Goal: Task Accomplishment & Management: Complete application form

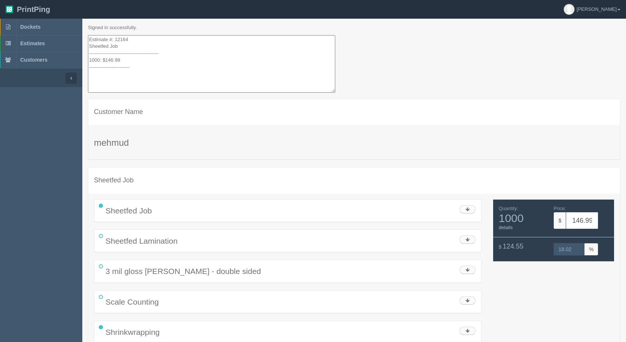
click at [37, 43] on span "Estimates" at bounding box center [32, 43] width 25 height 6
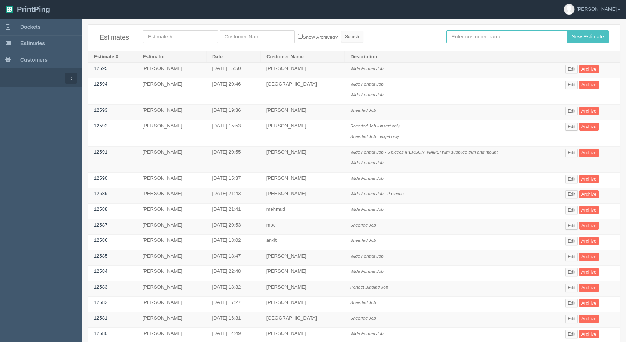
click at [476, 37] on input "text" at bounding box center [506, 36] width 120 height 13
click at [493, 40] on input "text" at bounding box center [506, 36] width 120 height 13
type input "[PERSON_NAME]"
click at [580, 32] on input "New Estimate" at bounding box center [588, 36] width 42 height 13
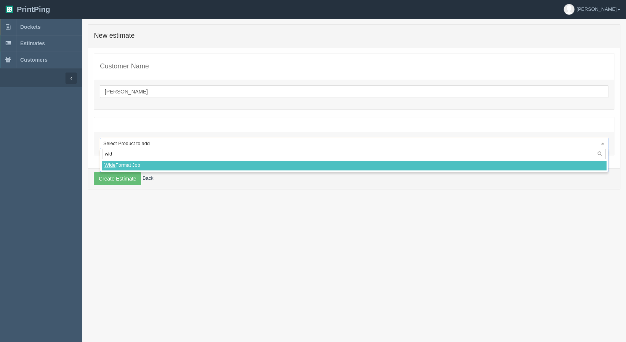
type input "wide"
select select
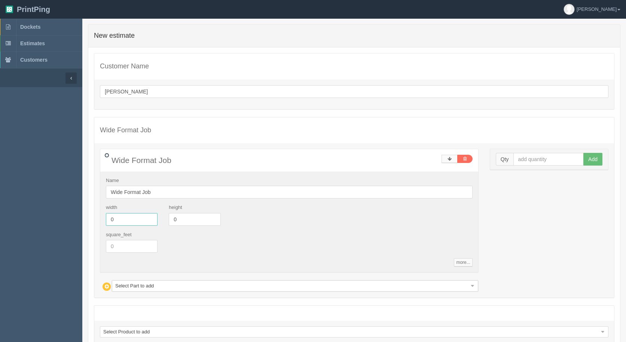
drag, startPoint x: 124, startPoint y: 220, endPoint x: 34, endPoint y: 211, distance: 91.0
click at [34, 211] on section "Dockets Estimates Customers" at bounding box center [313, 205] width 626 height 372
type input "12"
type input "18"
click at [531, 157] on input "text" at bounding box center [548, 159] width 71 height 13
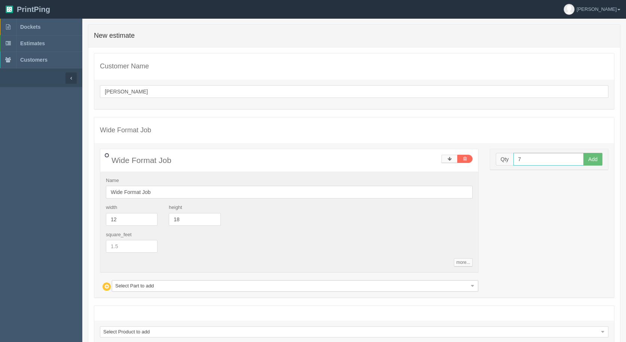
type input "7"
click at [583, 153] on button "Add" at bounding box center [592, 159] width 19 height 13
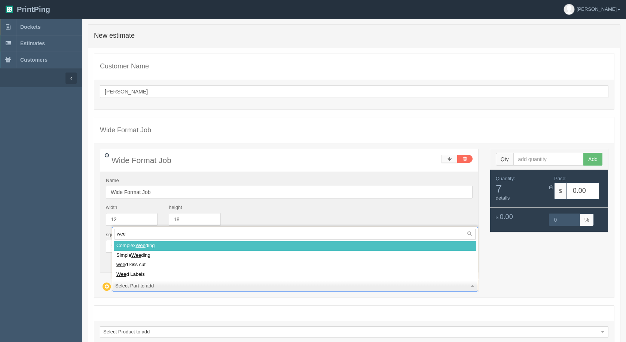
type input "weed"
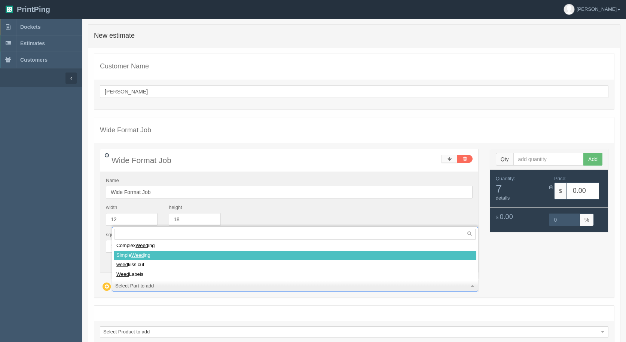
select select
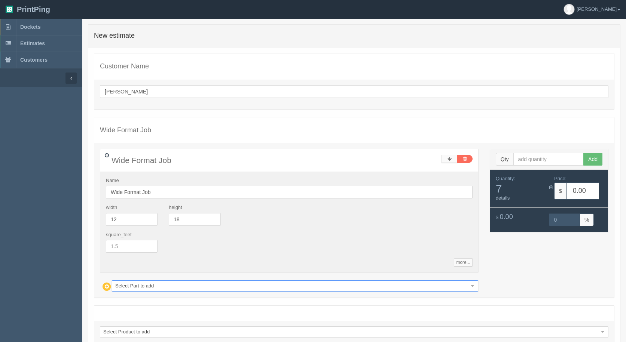
type input "2.62"
type input "15.42"
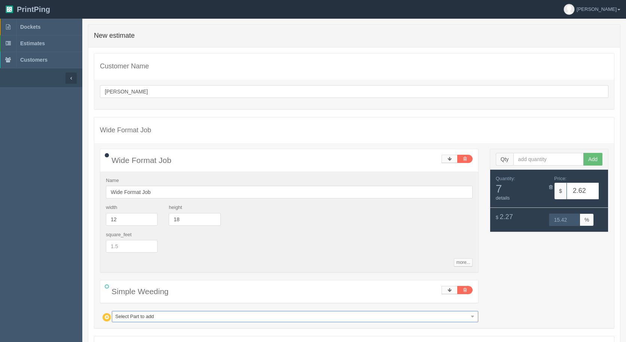
type input "m"
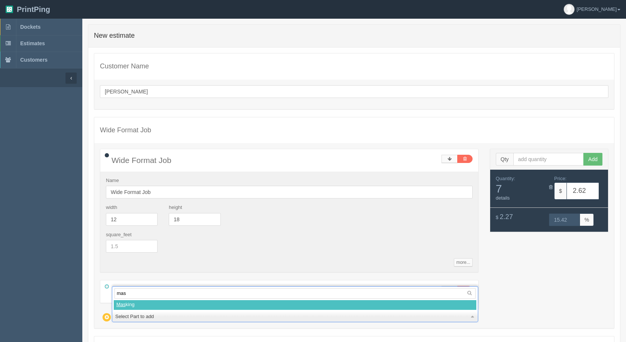
type input "mask"
select select
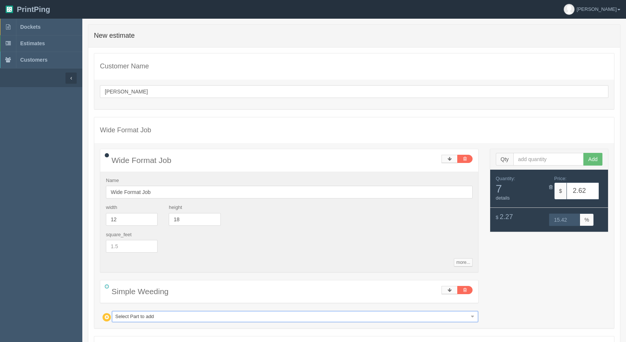
type input "19.97"
type input "14.97"
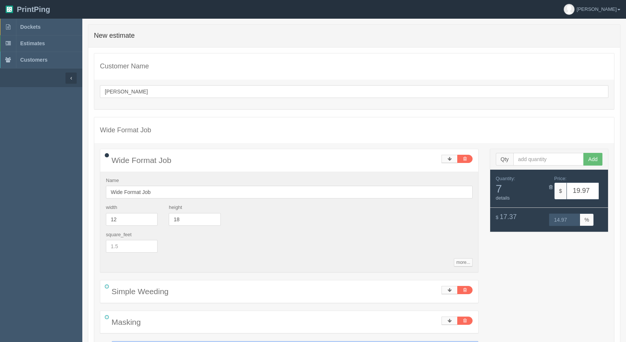
type input "m"
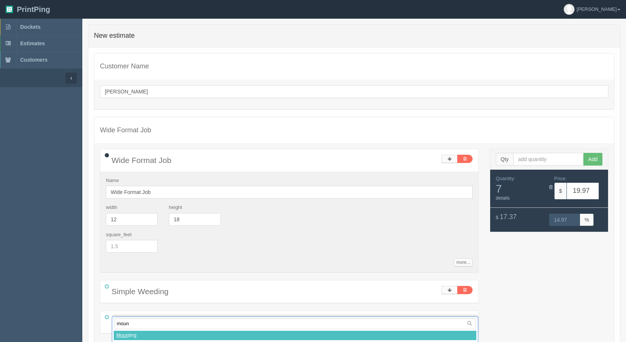
type input "mount"
select select
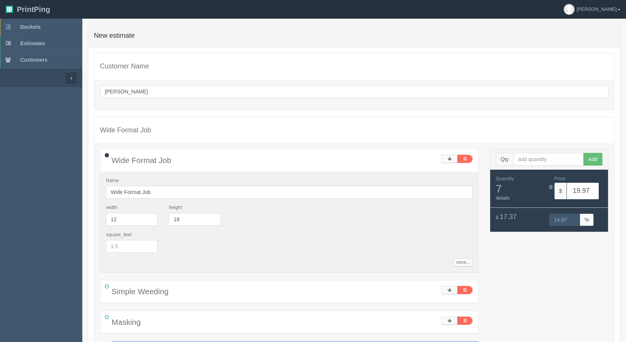
scroll to position [3, 0]
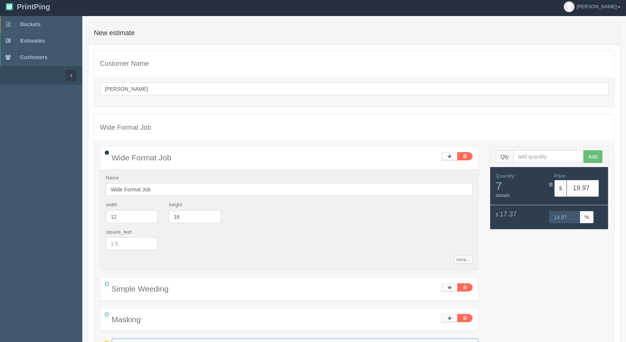
type input "23.43"
type input "15.02"
type input "w"
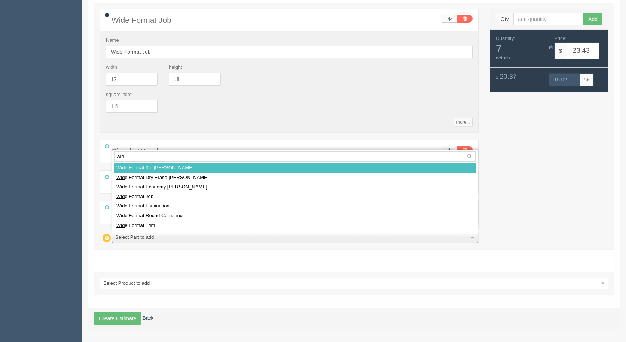
type input "wide"
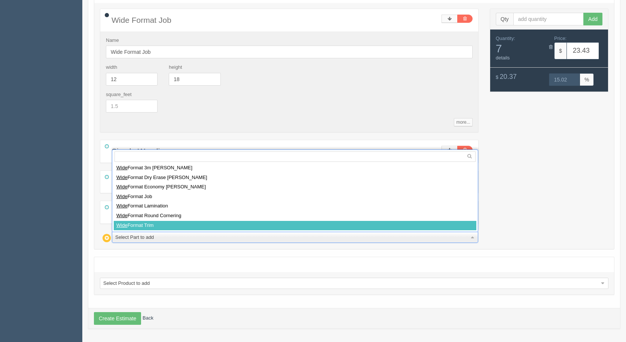
select select
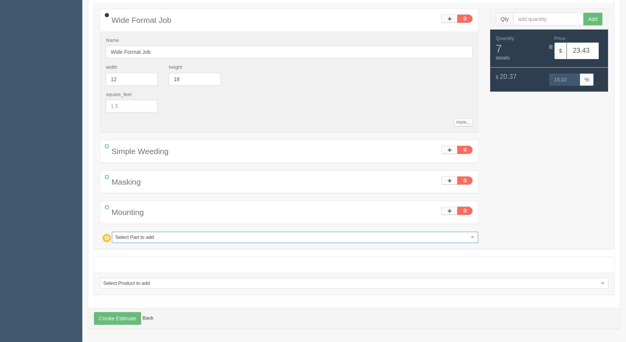
type input "28.66"
type input "15.01"
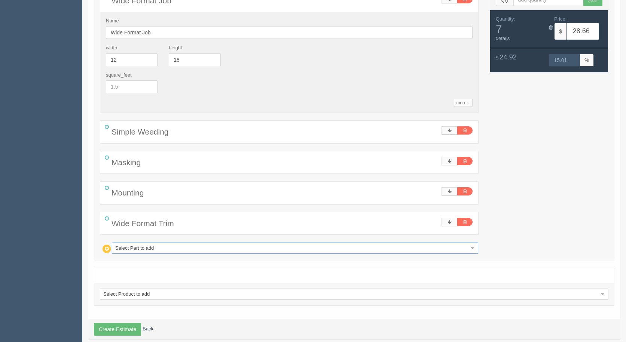
scroll to position [171, 0]
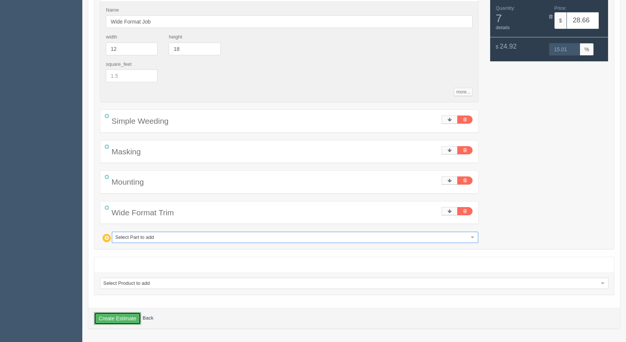
click at [107, 321] on button "Create Estimate" at bounding box center [117, 318] width 47 height 13
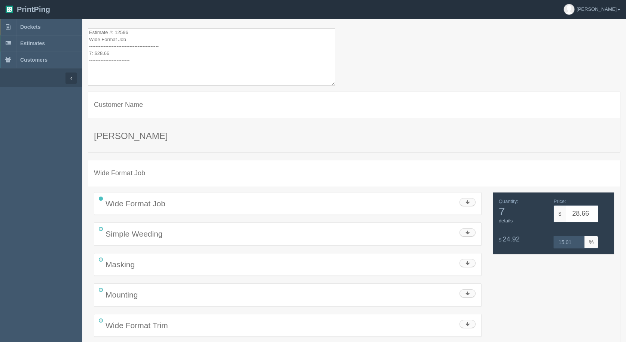
drag, startPoint x: 126, startPoint y: 61, endPoint x: 47, endPoint y: -15, distance: 110.0
click at [47, 0] on html "PrintPing [PERSON_NAME] Administration Edit account ( [EMAIL_ADDRESS][DOMAIN_NA…" at bounding box center [313, 185] width 626 height 371
